Goal: Task Accomplishment & Management: Use online tool/utility

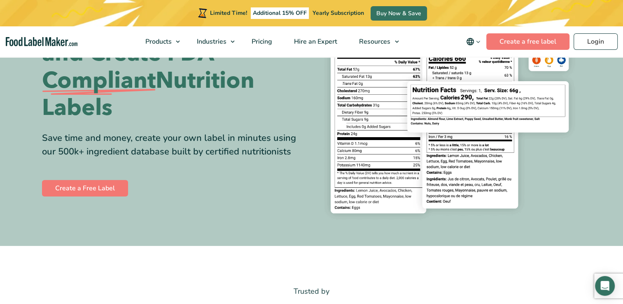
scroll to position [124, 0]
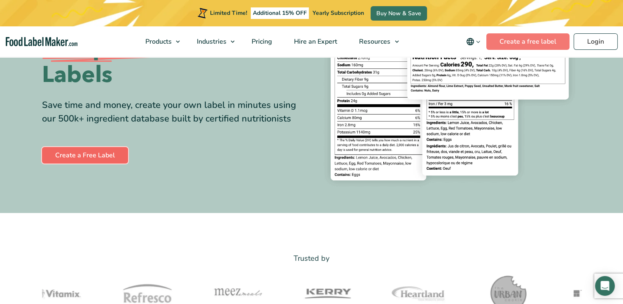
click at [76, 154] on link "Create a Free Label" at bounding box center [85, 155] width 86 height 16
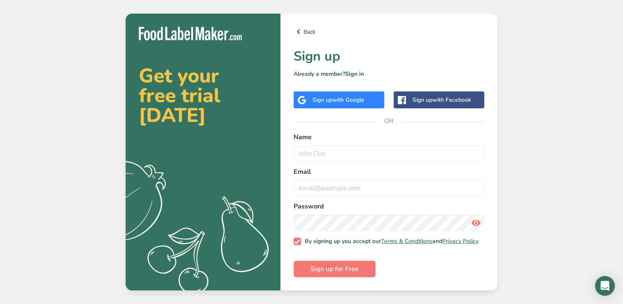
click at [338, 98] on span "with Google" at bounding box center [348, 100] width 32 height 8
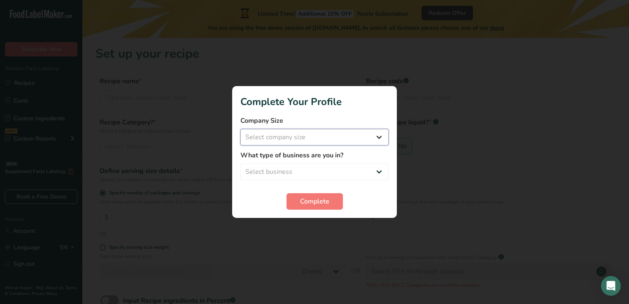
click at [325, 142] on select "Select company size Fewer than 10 Employees 10 to 50 Employees 51 to 500 Employ…" at bounding box center [314, 137] width 148 height 16
select select "1"
click at [240, 129] on select "Select company size Fewer than 10 Employees 10 to 50 Employees 51 to 500 Employ…" at bounding box center [314, 137] width 148 height 16
click at [303, 171] on select "Select business Packaged Food Manufacturer Restaurant & Cafe Bakery Meal Plans …" at bounding box center [314, 171] width 148 height 16
select select "8"
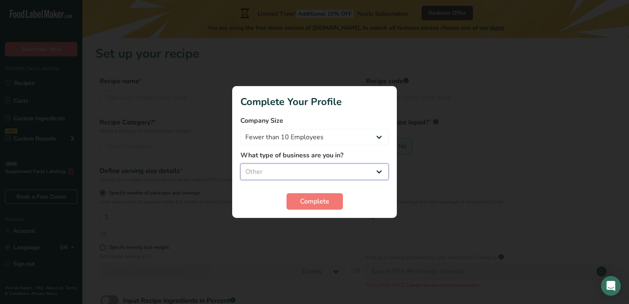
click at [240, 163] on select "Select business Packaged Food Manufacturer Restaurant & Cafe Bakery Meal Plans …" at bounding box center [314, 171] width 148 height 16
click at [303, 198] on span "Complete" at bounding box center [314, 201] width 29 height 10
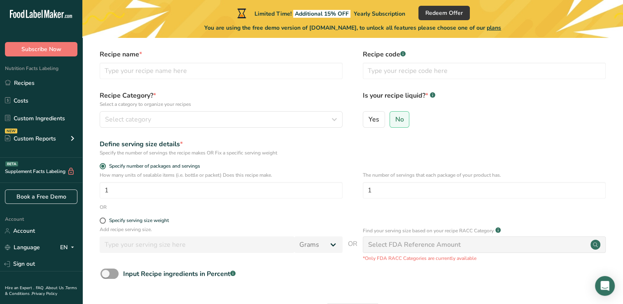
scroll to position [41, 0]
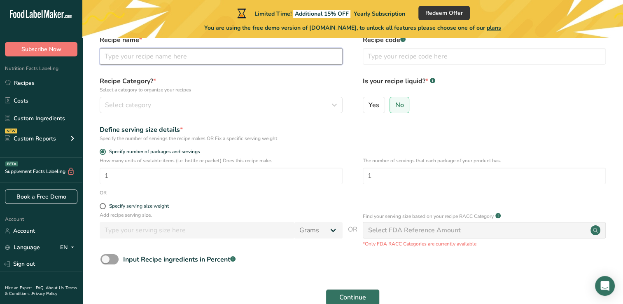
click at [152, 60] on input "text" at bounding box center [221, 56] width 243 height 16
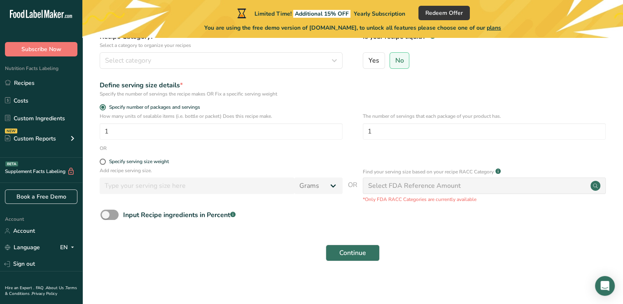
scroll to position [87, 0]
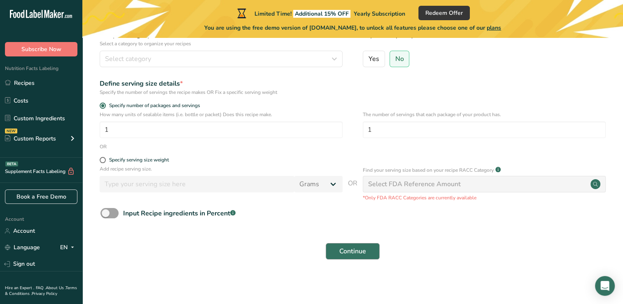
type input "Dry Rub"
click at [365, 250] on span "Continue" at bounding box center [352, 251] width 27 height 10
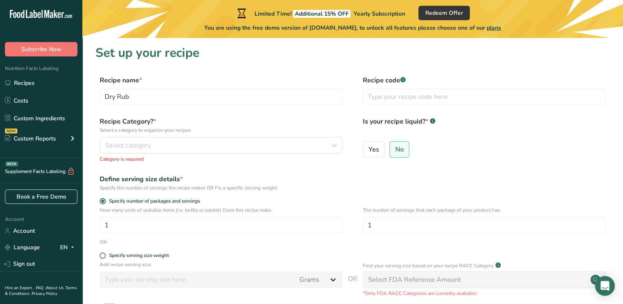
scroll to position [0, 0]
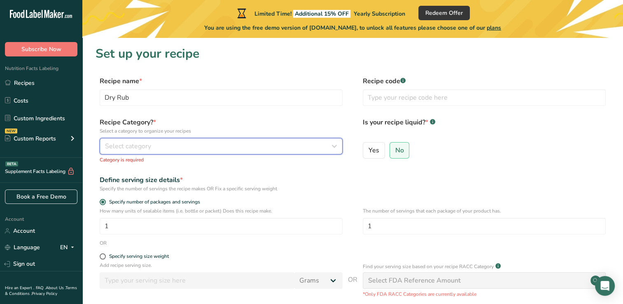
click at [217, 151] on div "Select category" at bounding box center [218, 146] width 227 height 10
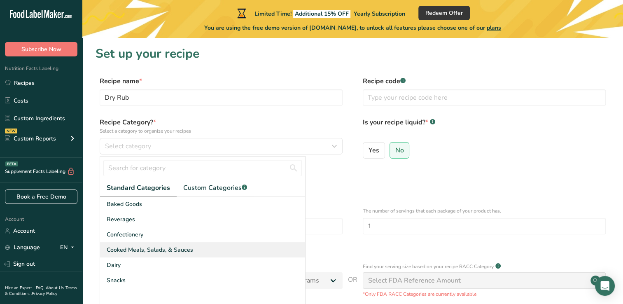
click at [167, 250] on span "Cooked Meals, Salads, & Sauces" at bounding box center [150, 249] width 86 height 9
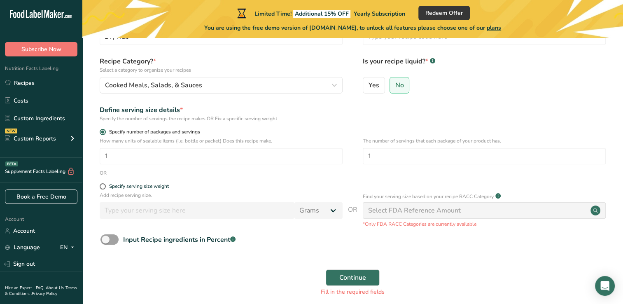
scroll to position [82, 0]
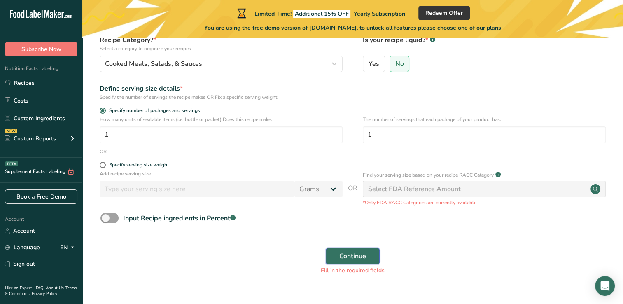
click at [361, 255] on span "Continue" at bounding box center [352, 256] width 27 height 10
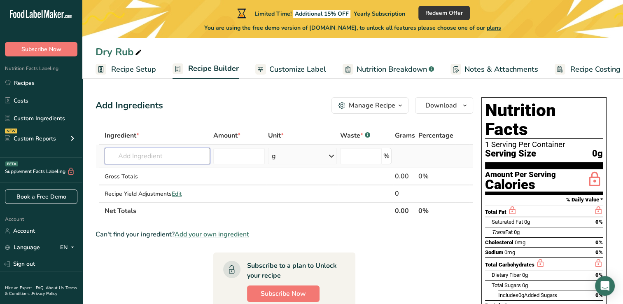
click at [147, 155] on input "text" at bounding box center [157, 156] width 105 height 16
paste input "2 teaspoons salt 1 teaspoon paprika ½ teaspoon fresh ground black pepper ¼ teas…"
type input "2 teaspoons salt 1 teaspoon paprika ½ teaspoon fresh ground black pepper ¼ teas…"
click at [201, 68] on span "Recipe Builder" at bounding box center [213, 68] width 51 height 11
click at [157, 156] on input "text" at bounding box center [157, 156] width 105 height 16
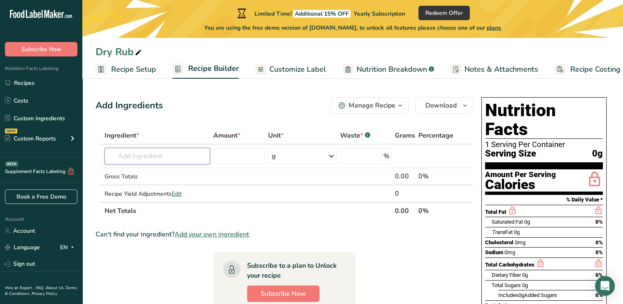
paste input "2 teaspoons salt 1 teaspoon paprika ½ teaspoon fresh ground black pepper ¼ teas…"
type input "2 teaspoons salt 1 teaspoon paprika ½ teaspoon fresh ground black pepper ¼ teas…"
click at [162, 185] on div "Add your own ingredient" at bounding box center [157, 186] width 92 height 9
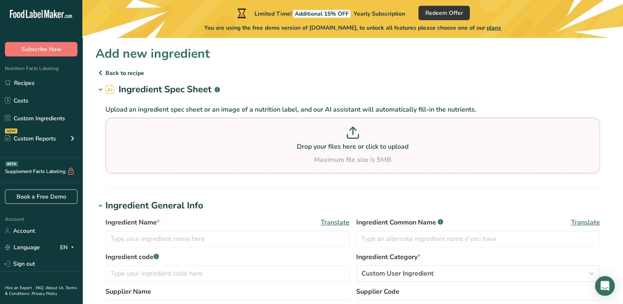
click at [357, 134] on icon at bounding box center [353, 132] width 12 height 12
click at [357, 134] on input "Drop your files here or click to upload Maximum file size is 5MB" at bounding box center [352, 146] width 495 height 56
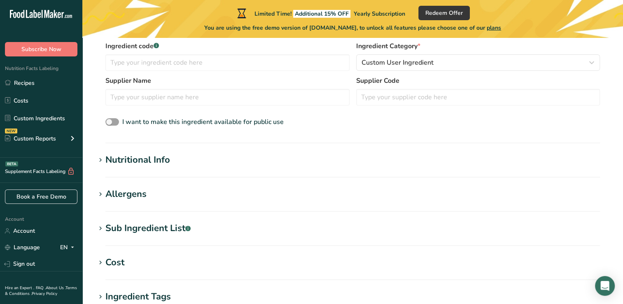
scroll to position [206, 0]
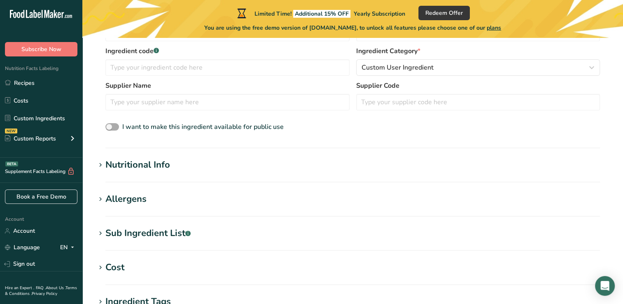
click at [112, 126] on span at bounding box center [112, 127] width 14 height 8
click at [111, 126] on input "I want to make this ingredient available for public use" at bounding box center [107, 126] width 5 height 5
click at [114, 126] on span at bounding box center [112, 127] width 14 height 8
click at [111, 126] on input "I want to make this ingredient available for public use" at bounding box center [107, 126] width 5 height 5
click at [109, 126] on span at bounding box center [112, 127] width 14 height 8
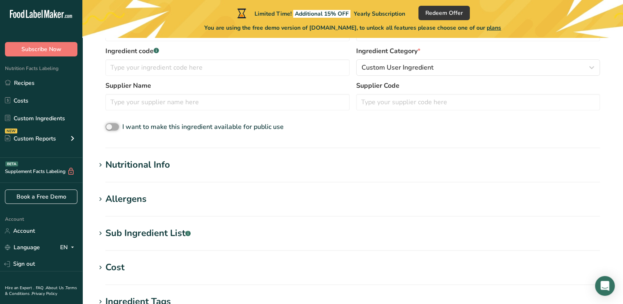
click at [109, 126] on input "I want to make this ingredient available for public use" at bounding box center [107, 126] width 5 height 5
checkbox input "true"
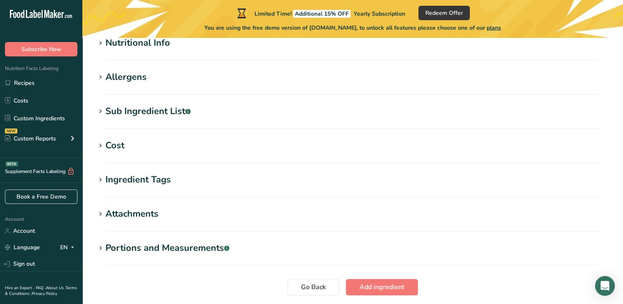
scroll to position [389, 0]
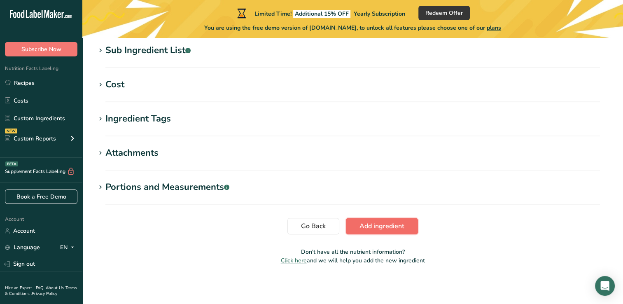
click at [408, 225] on button "Add ingredient" at bounding box center [382, 226] width 72 height 16
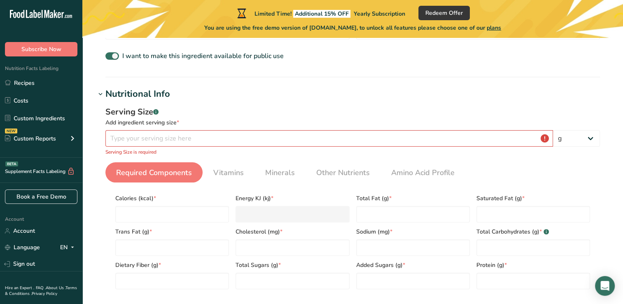
scroll to position [199, 0]
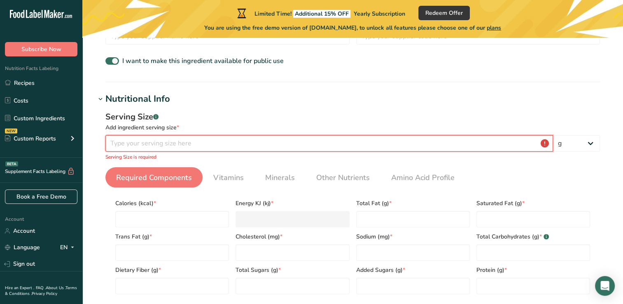
click at [145, 141] on input "number" at bounding box center [329, 143] width 448 height 16
paste input "2e+111"
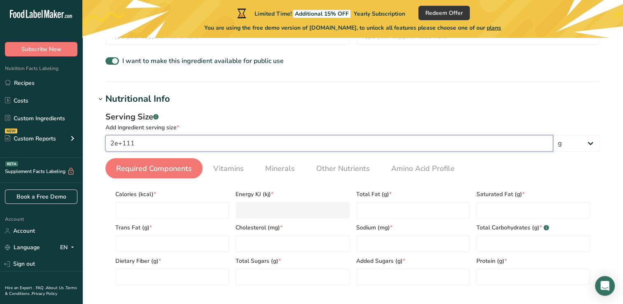
click at [163, 137] on input "2e+111" at bounding box center [329, 143] width 448 height 16
type input "2e+111"
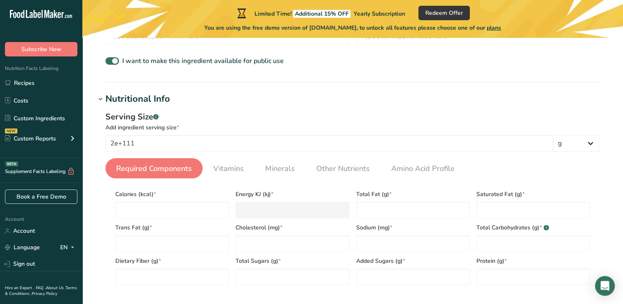
click at [266, 91] on section "Add new ingredient Back to recipe Ingredient Spec Sheet .a-a{fill:#347362;}.b-a…" at bounding box center [352, 212] width 541 height 747
click at [116, 57] on label "I want to make this ingredient available for public use" at bounding box center [194, 61] width 178 height 10
click at [111, 58] on input "I want to make this ingredient available for public use" at bounding box center [107, 60] width 5 height 5
click at [112, 61] on span at bounding box center [112, 61] width 14 height 8
click at [111, 61] on input "I want to make this ingredient available for public use" at bounding box center [107, 60] width 5 height 5
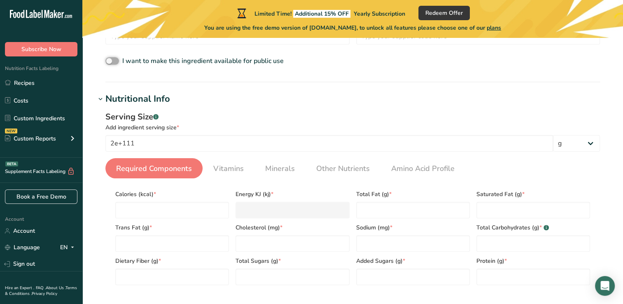
checkbox input "true"
click at [169, 73] on section "Ingredient General Info Ingredient Name * Translate Name is required Ingredient…" at bounding box center [353, 0] width 514 height 164
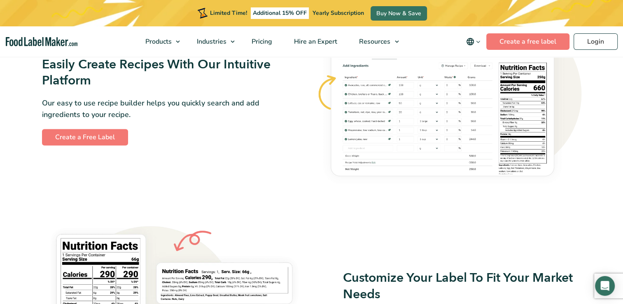
scroll to position [535, 0]
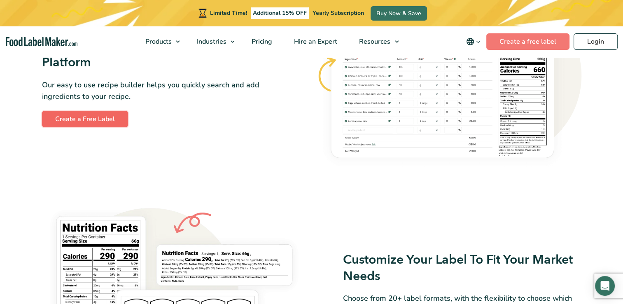
click at [70, 120] on link "Create a Free Label" at bounding box center [85, 119] width 86 height 16
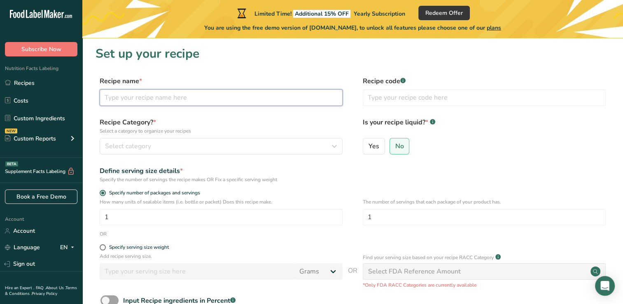
click at [156, 100] on input "text" at bounding box center [221, 97] width 243 height 16
type input "Dry Rub"
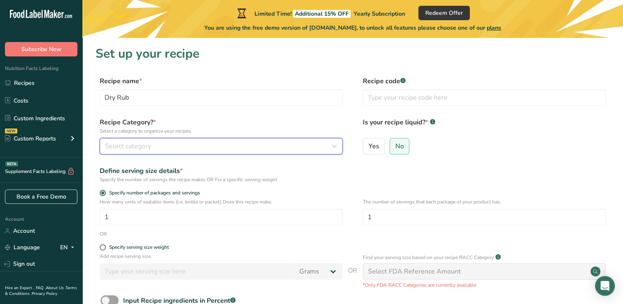
click at [149, 148] on span "Select category" at bounding box center [128, 146] width 46 height 10
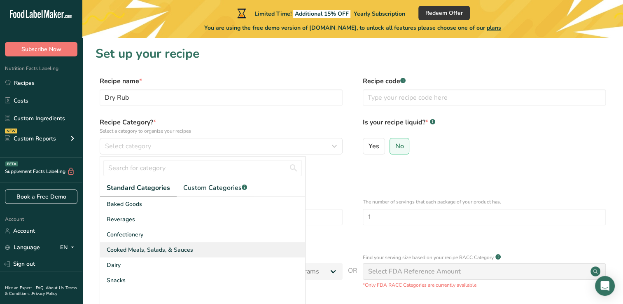
click at [156, 251] on span "Cooked Meals, Salads, & Sauces" at bounding box center [150, 249] width 86 height 9
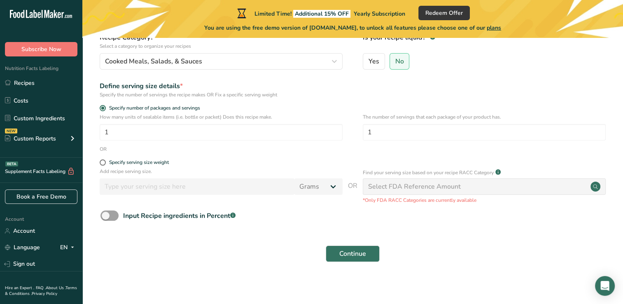
scroll to position [87, 0]
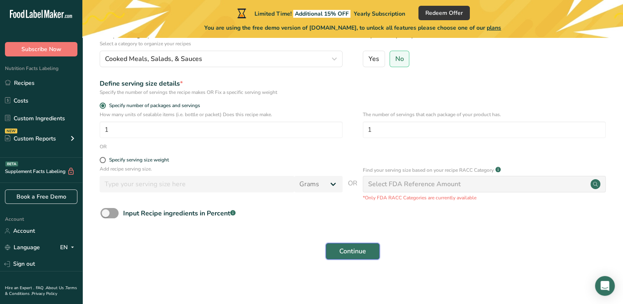
click at [345, 254] on span "Continue" at bounding box center [352, 251] width 27 height 10
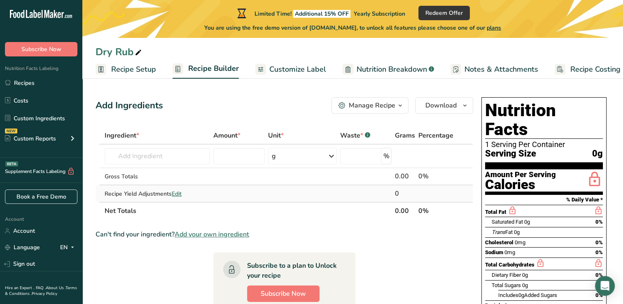
click at [178, 195] on span "Edit" at bounding box center [177, 194] width 10 height 8
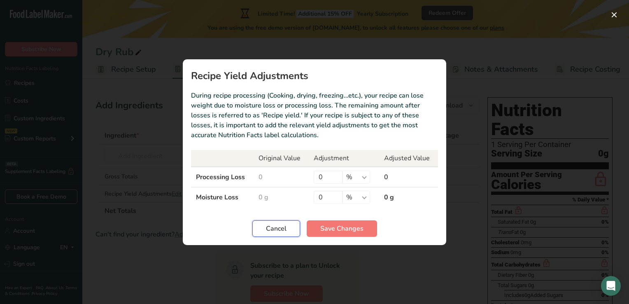
click at [268, 226] on span "Cancel" at bounding box center [276, 229] width 21 height 10
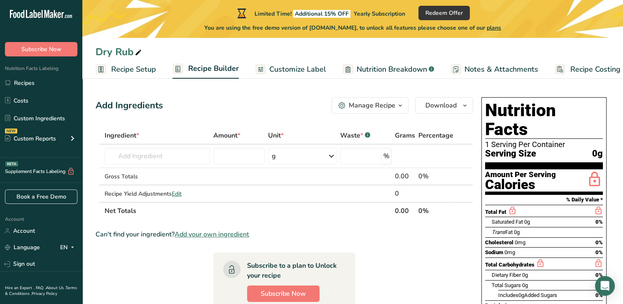
click at [212, 231] on span "Add your own ingredient" at bounding box center [212, 234] width 75 height 10
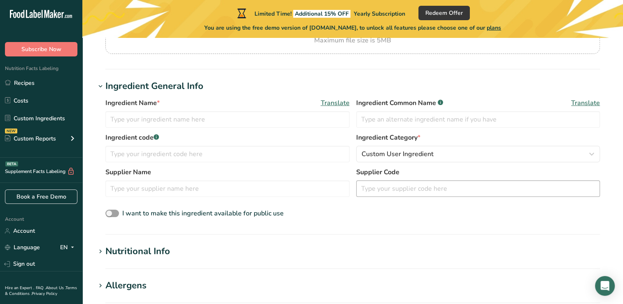
scroll to position [124, 0]
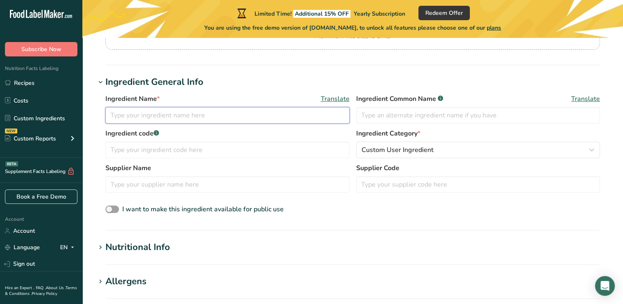
paste input "2 teaspoons salt"
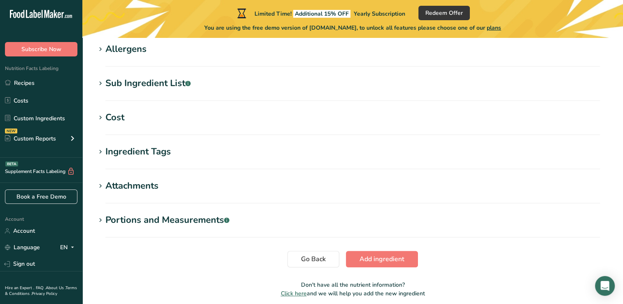
scroll to position [371, 0]
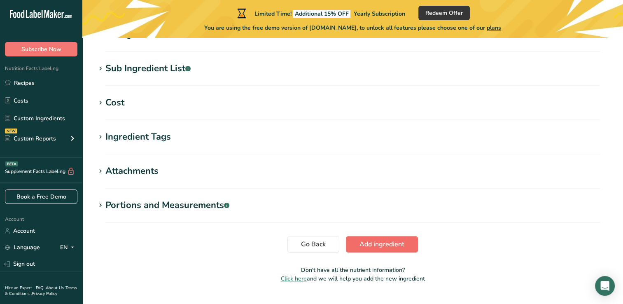
type input "2 teaspoons salt"
click at [388, 243] on span "Add ingredient" at bounding box center [381, 244] width 45 height 10
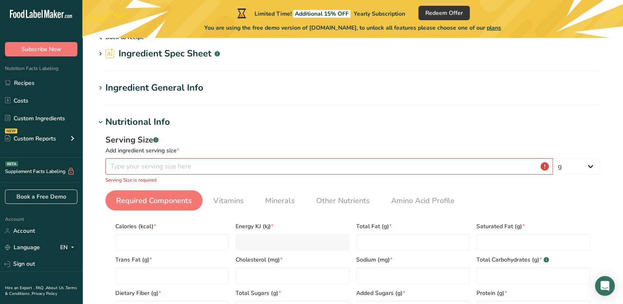
scroll to position [0, 0]
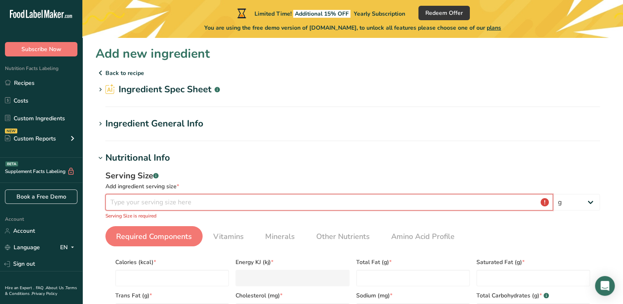
click at [211, 198] on input "number" at bounding box center [329, 202] width 448 height 16
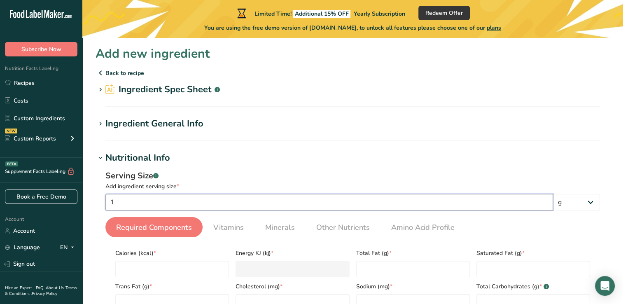
type input "1"
click at [173, 228] on span "Required Components" at bounding box center [154, 227] width 76 height 11
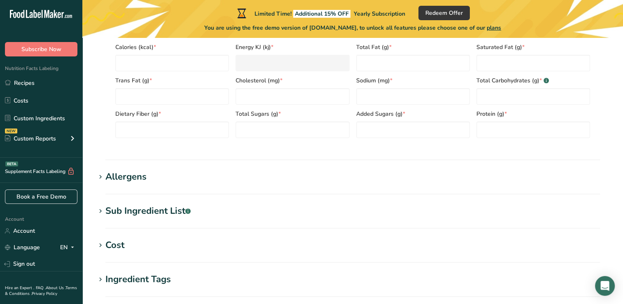
scroll to position [366, 0]
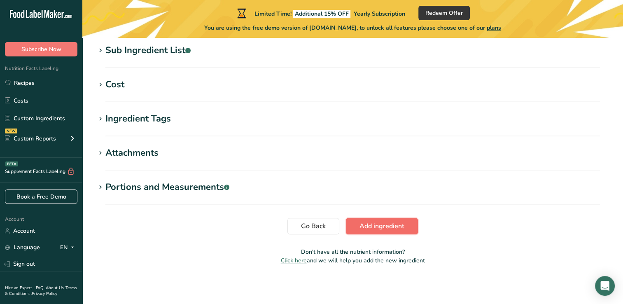
click at [378, 221] on span "Add ingredient" at bounding box center [381, 226] width 45 height 10
click at [378, 221] on button "Add ingredient" at bounding box center [382, 226] width 72 height 16
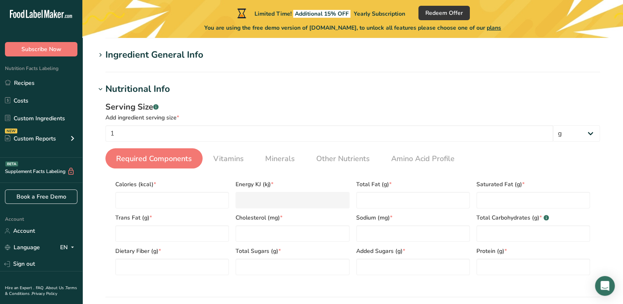
scroll to position [0, 0]
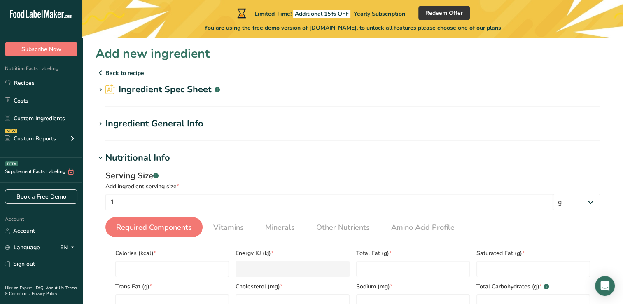
click at [146, 222] on span "Required Components" at bounding box center [154, 227] width 76 height 11
